Goal: Task Accomplishment & Management: Use online tool/utility

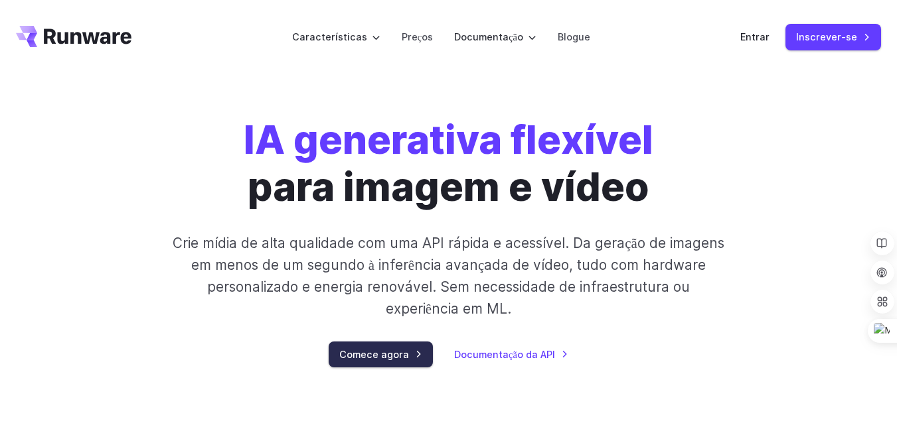
click at [352, 360] on font "Comece agora" at bounding box center [374, 354] width 70 height 11
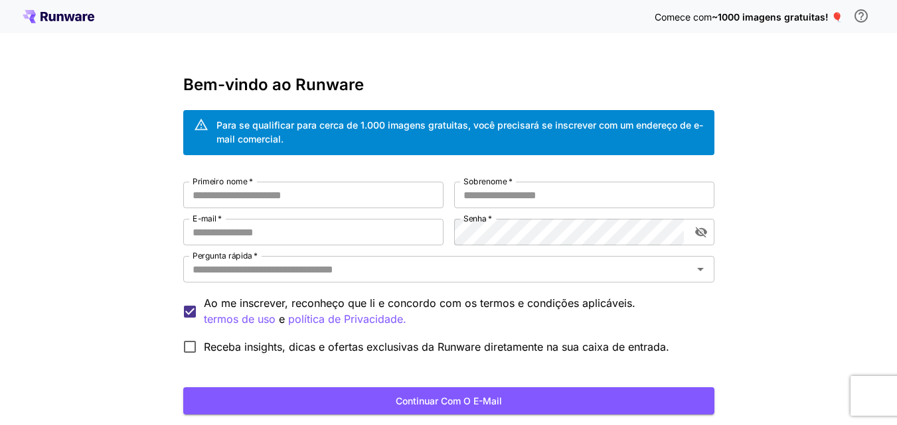
click at [200, 185] on font "Primeiro nome" at bounding box center [219, 182] width 55 height 10
click at [200, 185] on input "Primeiro nome   *" at bounding box center [313, 195] width 260 height 27
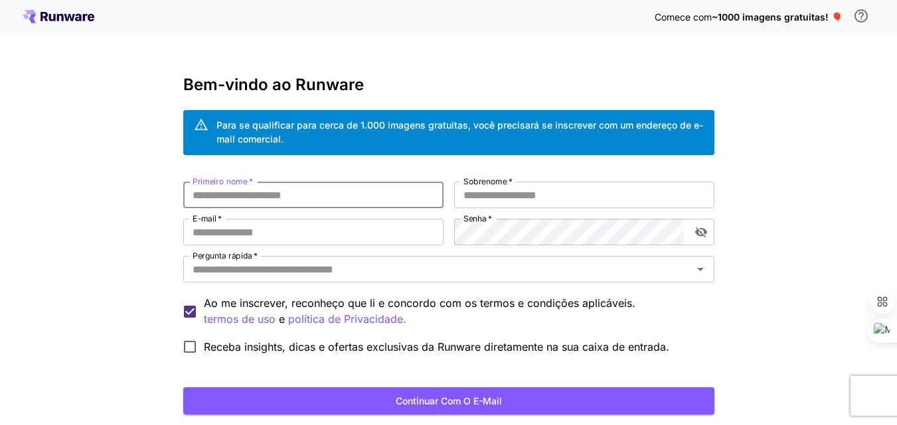
click at [213, 188] on input "Primeiro nome   *" at bounding box center [313, 195] width 260 height 27
click at [225, 191] on input "Primeiro nome   *" at bounding box center [313, 195] width 260 height 27
type input "*********"
click at [465, 196] on input "Sobrenome   *" at bounding box center [584, 195] width 260 height 27
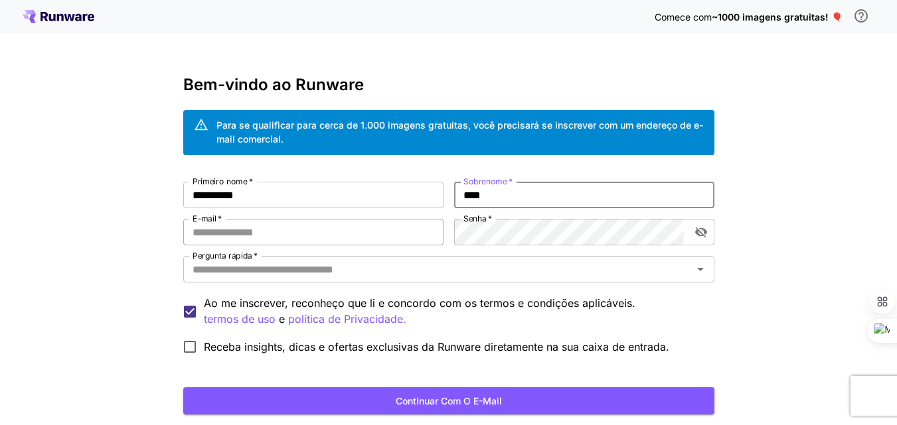
type input "****"
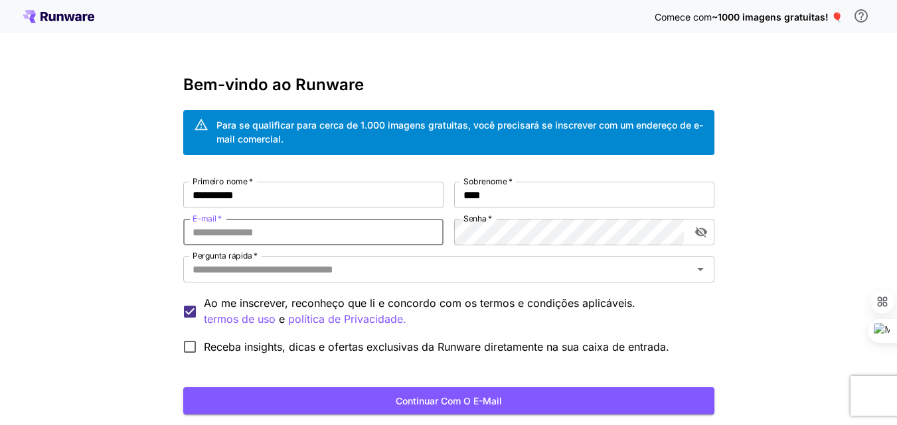
click at [250, 229] on input "E-mail   *" at bounding box center [313, 232] width 260 height 27
type input "**********"
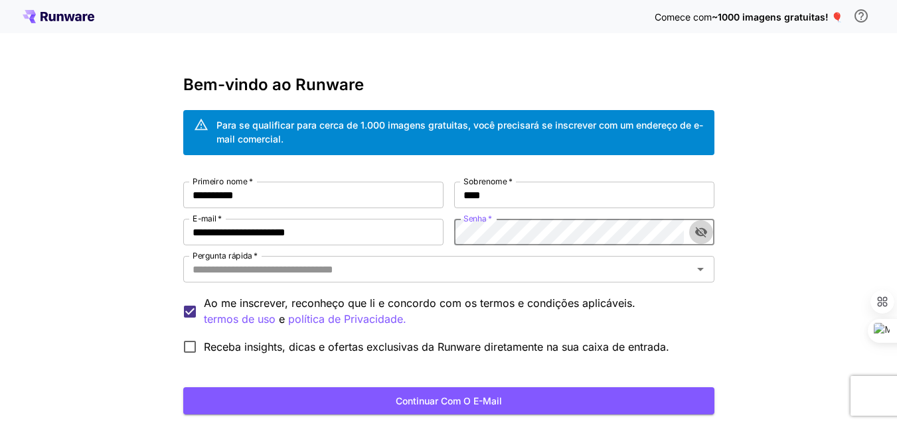
click at [701, 233] on icon "alternar a visibilidade da senha" at bounding box center [700, 232] width 13 height 13
click at [338, 273] on input "Pergunta rápida   *" at bounding box center [437, 269] width 501 height 19
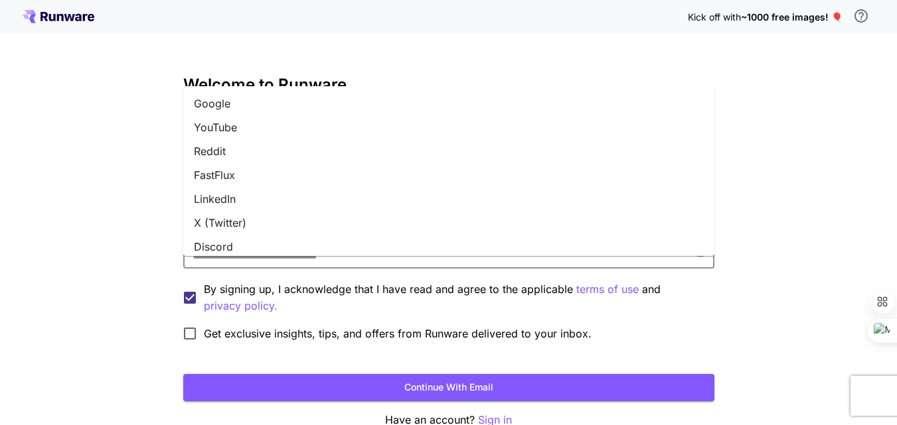
click at [216, 108] on li "Google" at bounding box center [448, 104] width 531 height 24
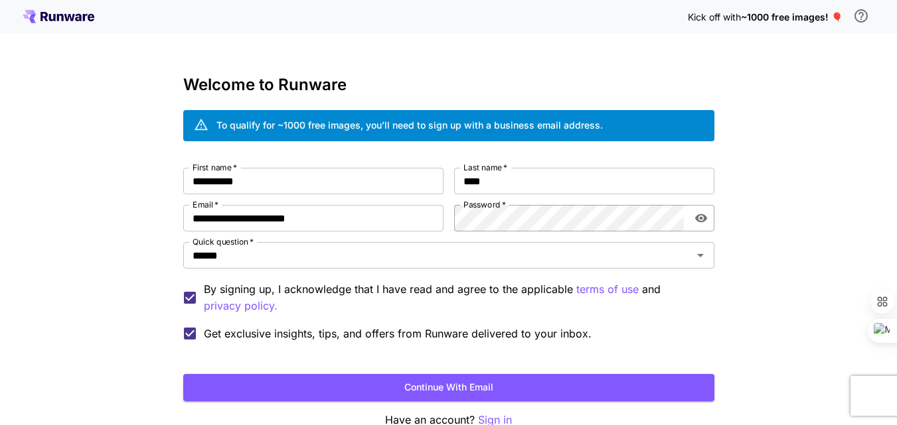
click at [352, 399] on button "Continue with email" at bounding box center [448, 387] width 531 height 27
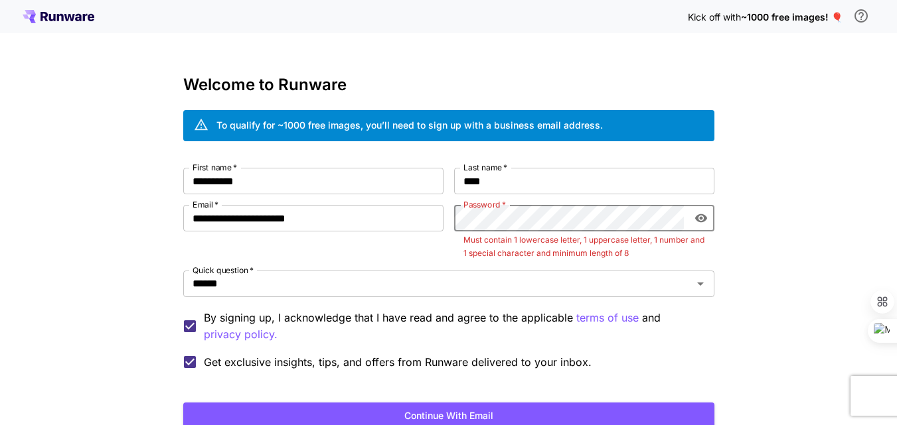
click at [822, 263] on div "**********" at bounding box center [448, 264] width 897 height 528
click at [382, 418] on button "Continue with email" at bounding box center [448, 416] width 531 height 27
click at [500, 411] on button "Continue with email" at bounding box center [448, 416] width 531 height 27
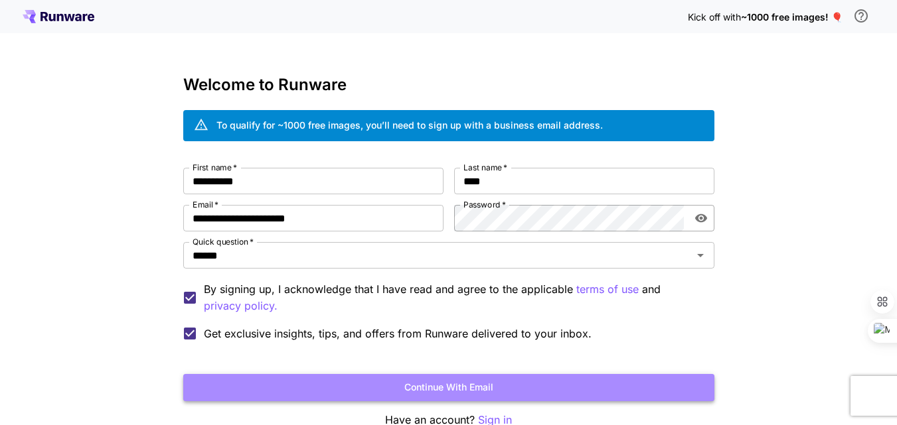
click at [513, 390] on button "Continue with email" at bounding box center [448, 387] width 531 height 27
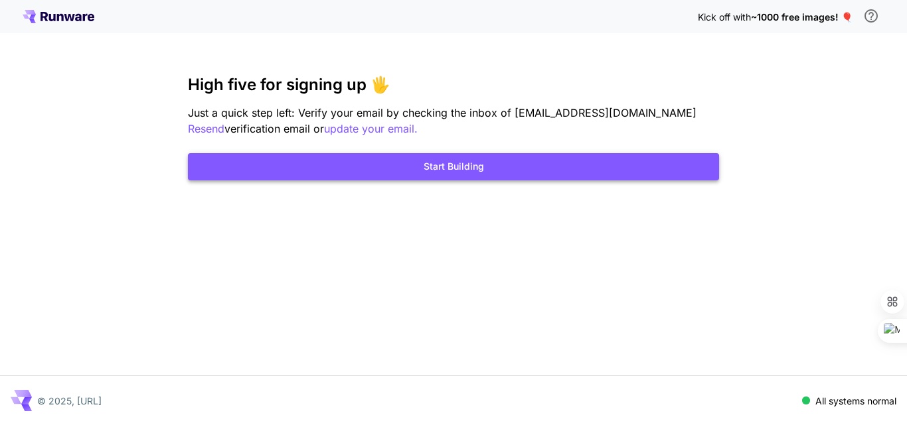
click at [494, 175] on button "Start Building" at bounding box center [453, 166] width 531 height 27
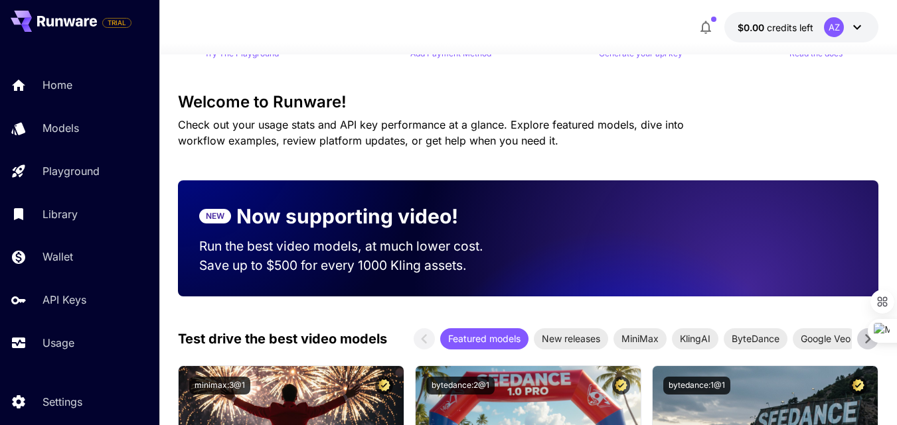
scroll to position [133, 0]
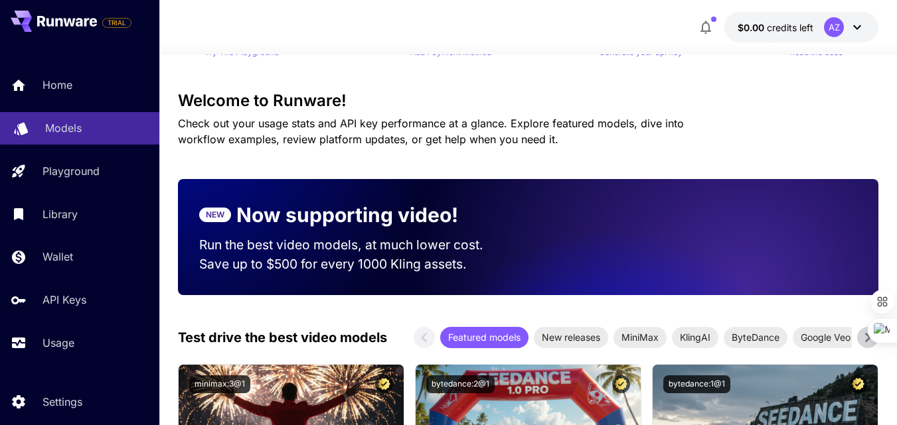
click at [43, 123] on link "Models" at bounding box center [79, 128] width 159 height 33
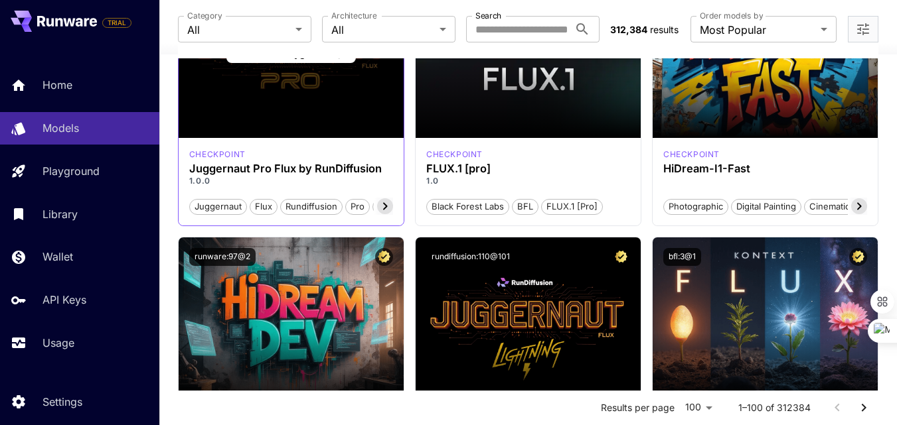
scroll to position [66, 0]
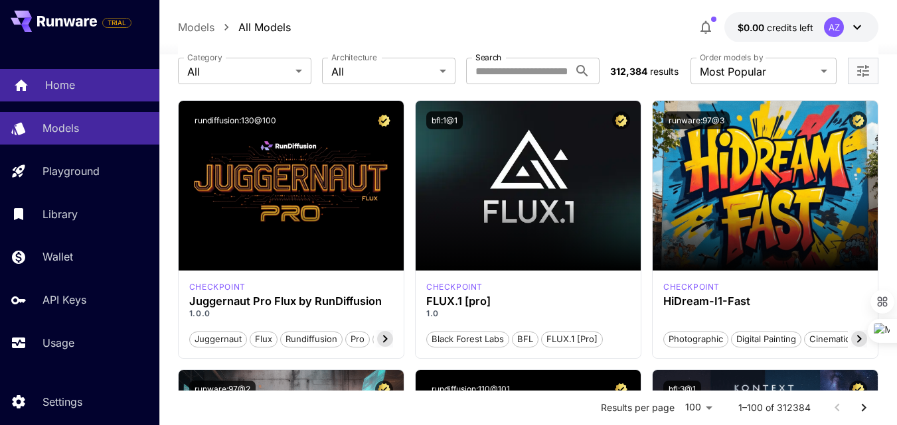
click at [56, 84] on p "Home" at bounding box center [60, 85] width 30 height 16
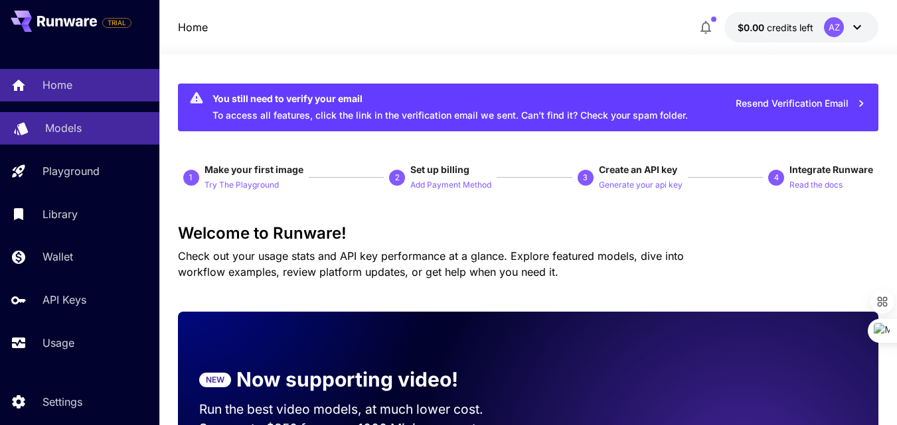
click at [64, 124] on p "Models" at bounding box center [63, 128] width 37 height 16
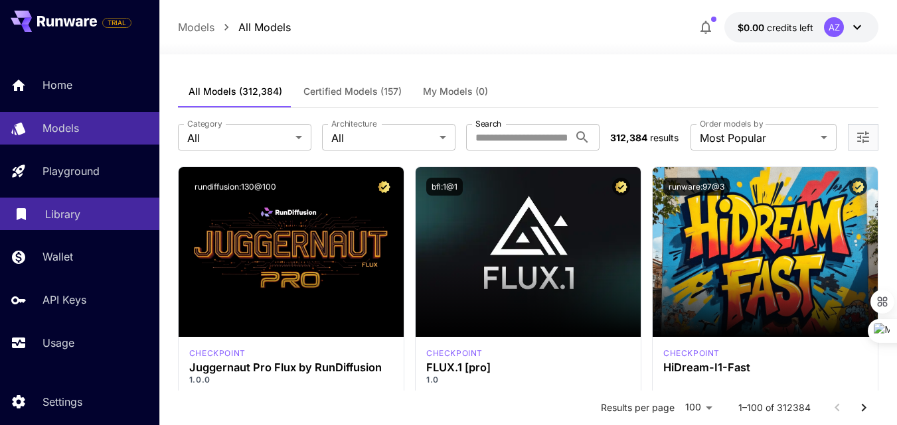
click at [58, 211] on p "Library" at bounding box center [62, 214] width 35 height 16
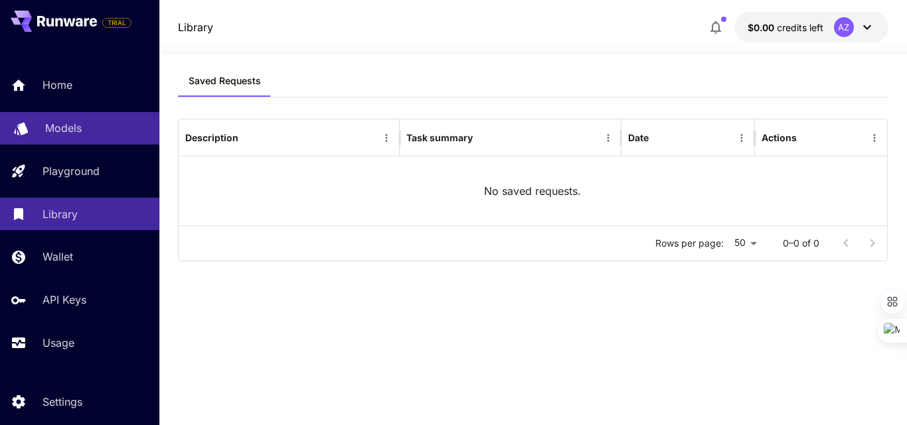
click at [90, 123] on div "Models" at bounding box center [97, 128] width 104 height 16
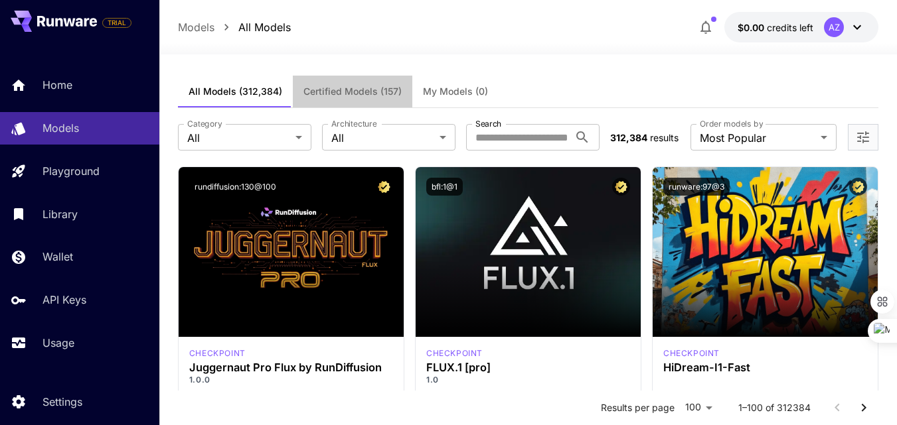
click at [394, 86] on span "Certified Models (157)" at bounding box center [352, 92] width 98 height 12
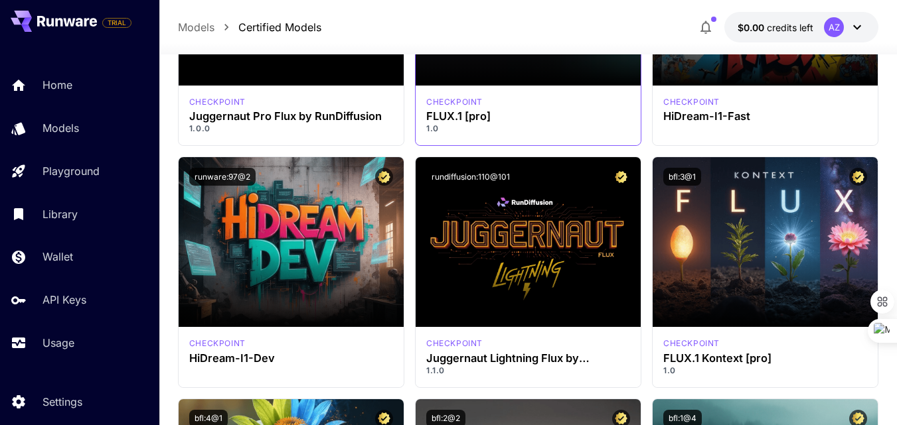
scroll to position [66, 0]
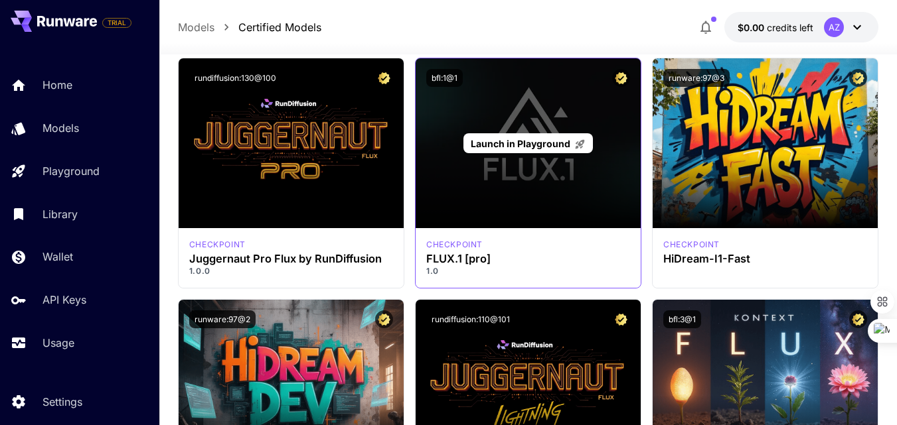
click at [490, 173] on div "Launch in Playground" at bounding box center [527, 143] width 225 height 170
click at [506, 138] on span "Launch in Playground" at bounding box center [521, 143] width 100 height 11
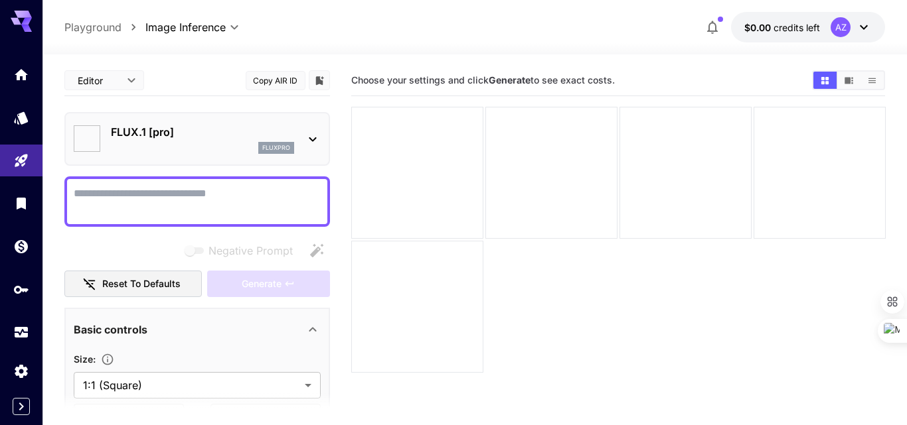
type input "**"
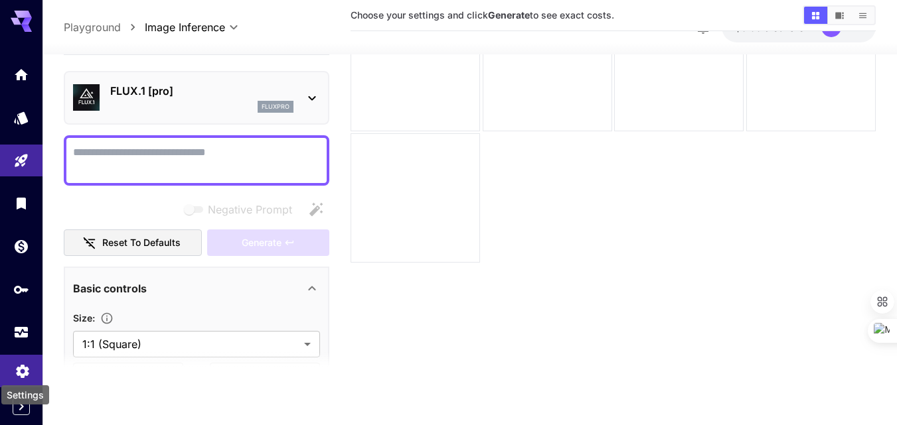
click at [23, 370] on icon "Settings" at bounding box center [23, 368] width 16 height 16
